Goal: Information Seeking & Learning: Learn about a topic

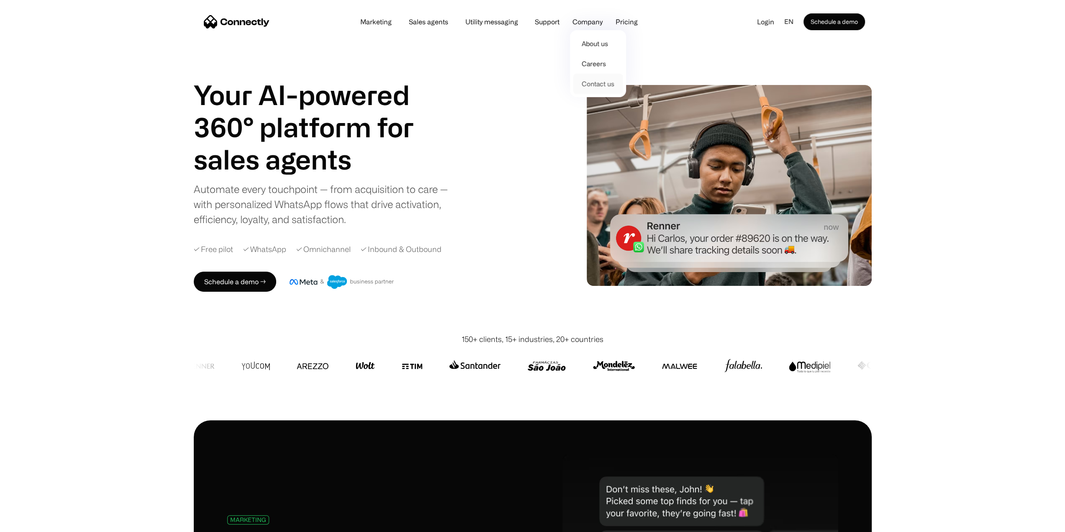
click at [597, 84] on link "Contact us" at bounding box center [598, 84] width 49 height 20
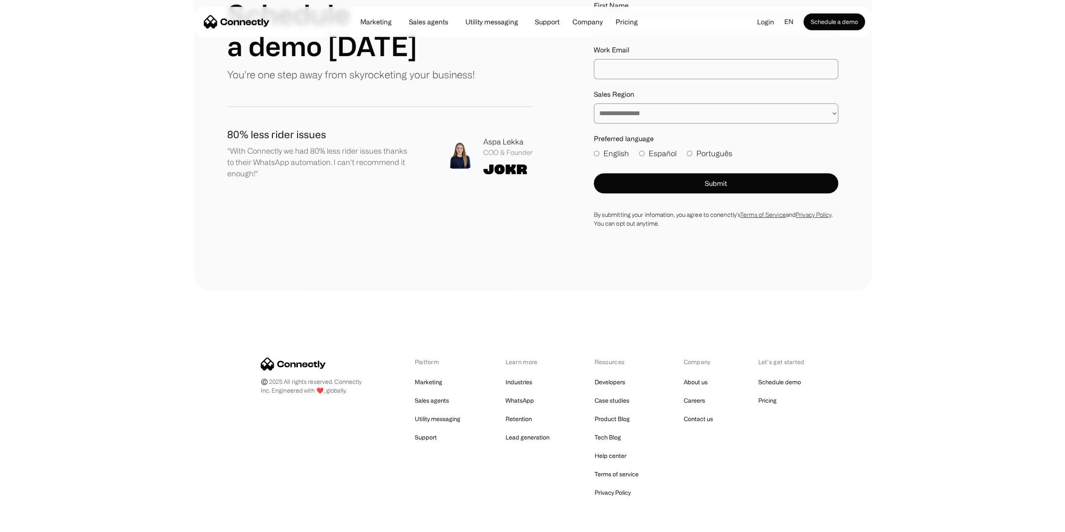
scroll to position [440, 0]
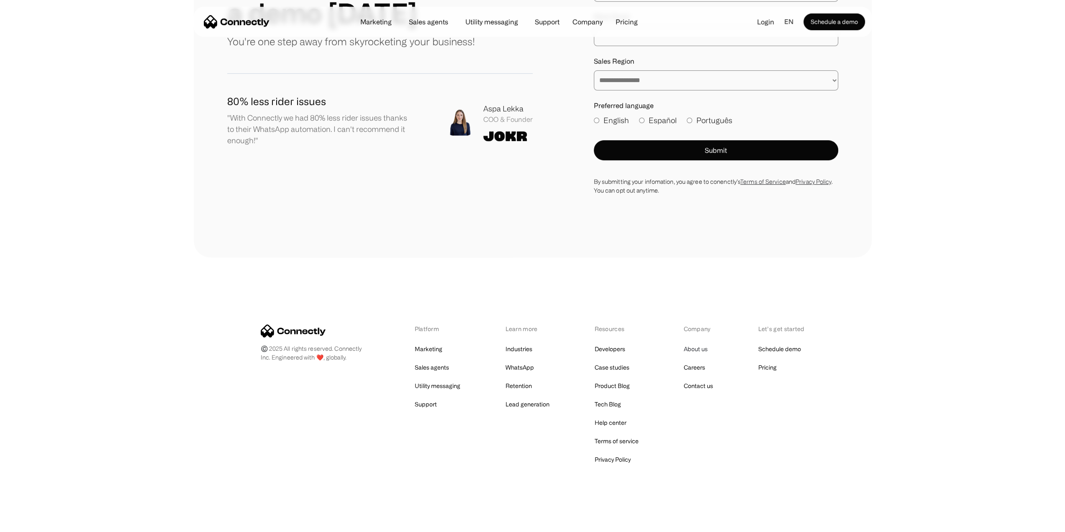
click at [695, 350] on link "About us" at bounding box center [696, 349] width 24 height 12
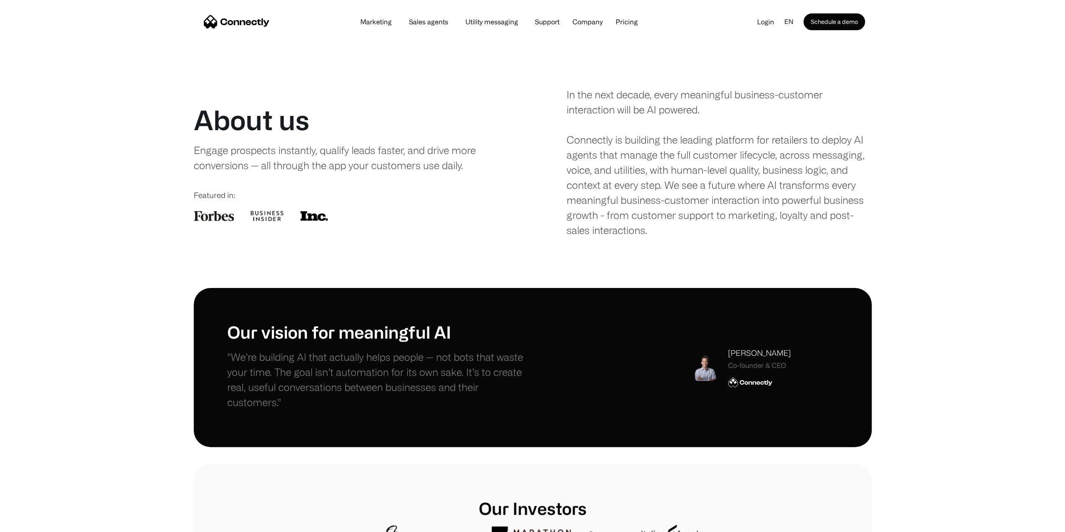
click at [253, 22] on img "home" at bounding box center [237, 21] width 66 height 13
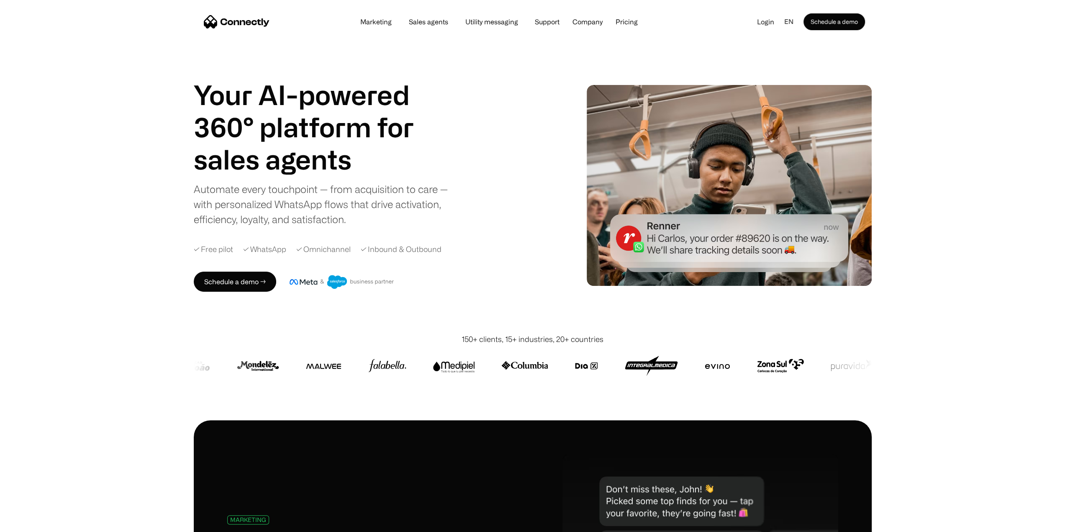
click at [105, 190] on div "Your AI-powered 360° platform for sales agents support utility sales agents Sli…" at bounding box center [532, 185] width 1065 height 297
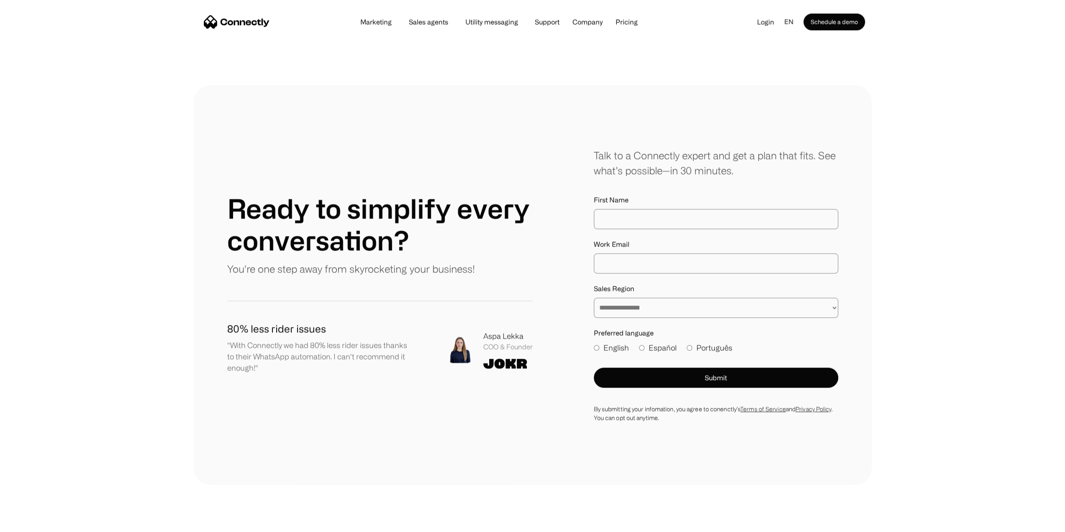
scroll to position [4736, 0]
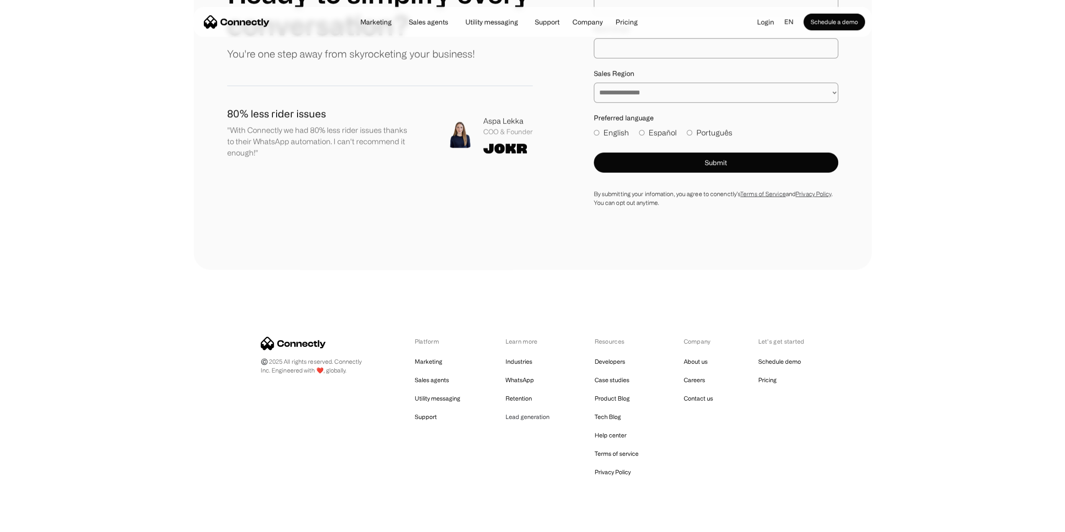
click at [516, 411] on link "Lead generation" at bounding box center [527, 417] width 44 height 12
